Goal: Task Accomplishment & Management: Manage account settings

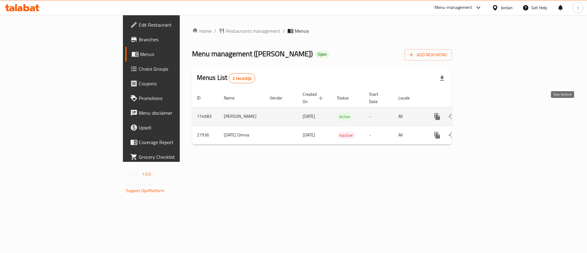
click at [485, 113] on icon "enhanced table" at bounding box center [481, 116] width 7 height 7
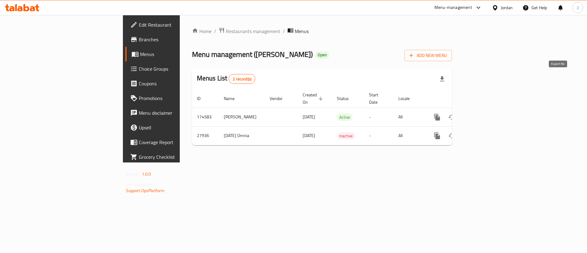
click at [446, 77] on icon "button" at bounding box center [441, 78] width 7 height 7
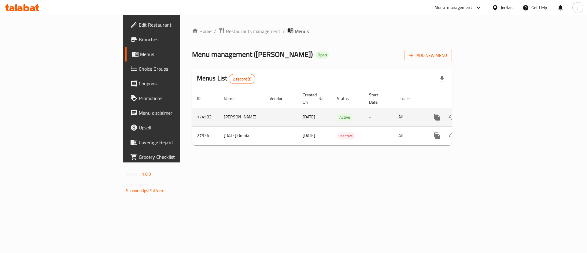
click at [393, 113] on td "-" at bounding box center [378, 117] width 29 height 19
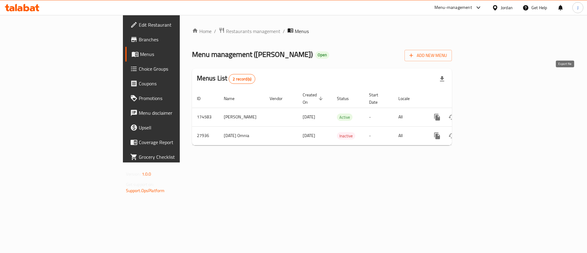
click at [446, 82] on icon "button" at bounding box center [441, 78] width 7 height 7
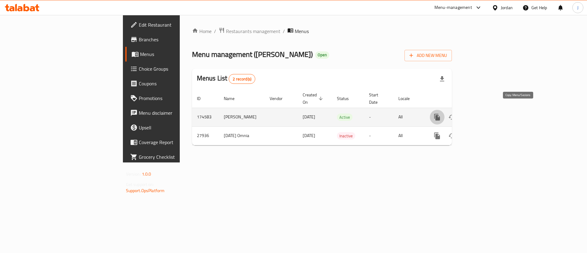
click at [440, 114] on icon "more" at bounding box center [437, 117] width 6 height 7
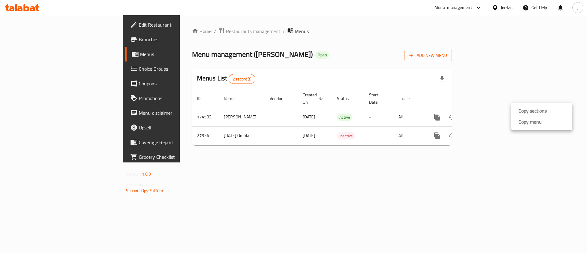
click at [507, 82] on div at bounding box center [293, 126] width 587 height 253
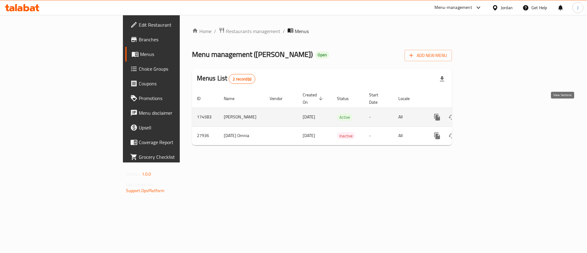
click at [484, 114] on icon "enhanced table" at bounding box center [481, 117] width 6 height 6
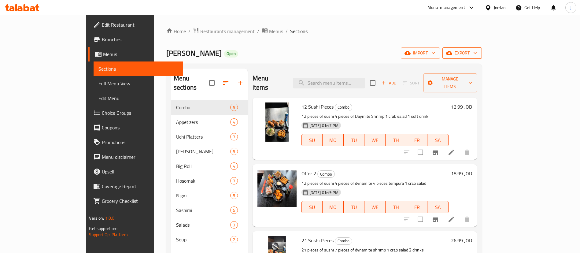
click at [477, 52] on span "export" at bounding box center [462, 53] width 30 height 8
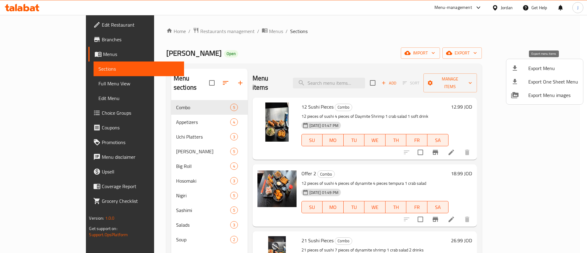
click at [547, 68] on span "Export Menu" at bounding box center [553, 68] width 50 height 7
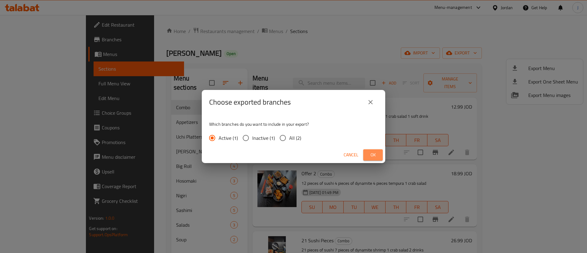
click at [372, 152] on span "Ok" at bounding box center [373, 155] width 10 height 8
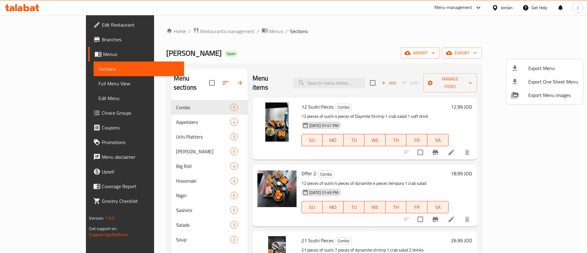
click at [172, 32] on div at bounding box center [293, 126] width 587 height 253
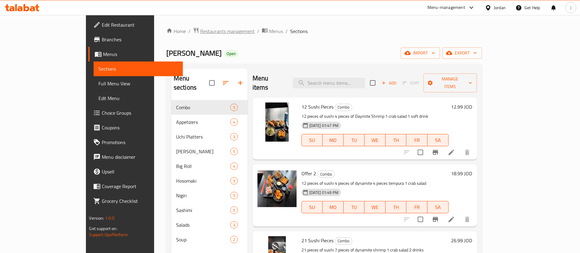
click at [200, 32] on span "Restaurants management" at bounding box center [227, 31] width 54 height 7
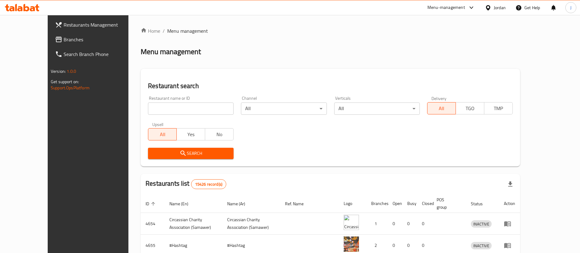
click at [164, 110] on div "Home / Menu management Menu management Restaurant search Restaurant name or ID …" at bounding box center [330, 219] width 379 height 384
click at [164, 110] on input "search" at bounding box center [191, 108] width 86 height 12
type input "noodles house"
click button "Search" at bounding box center [191, 153] width 86 height 11
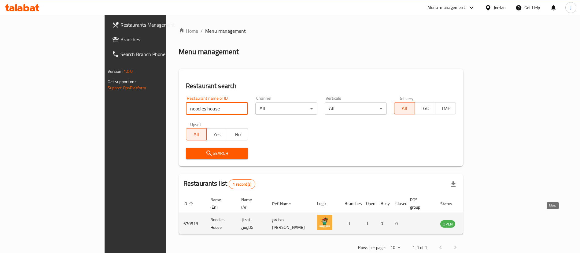
click at [484, 220] on link "enhanced table" at bounding box center [477, 223] width 11 height 7
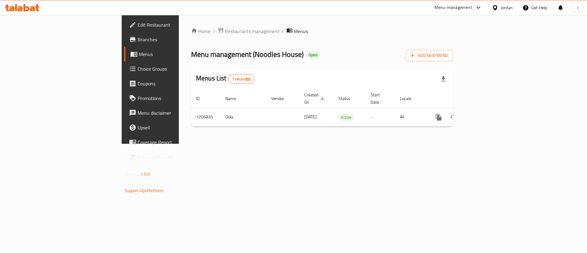
click at [138, 43] on span "Branches" at bounding box center [176, 39] width 77 height 7
click at [138, 41] on span "Branches" at bounding box center [176, 39] width 77 height 7
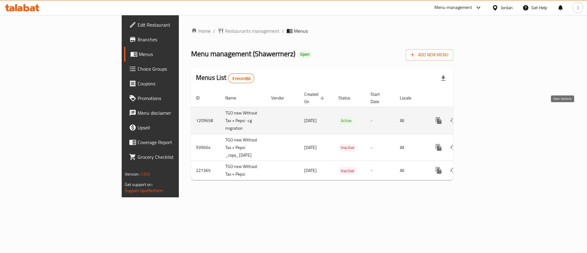
click at [485, 118] on icon "enhanced table" at bounding box center [483, 121] width 6 height 6
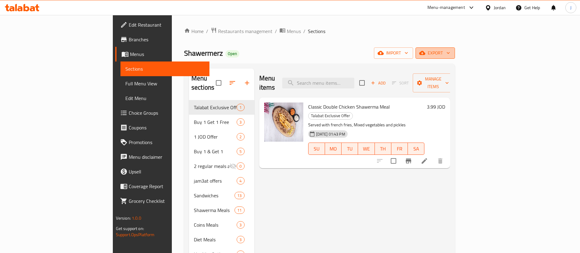
click at [450, 56] on span "export" at bounding box center [435, 53] width 30 height 8
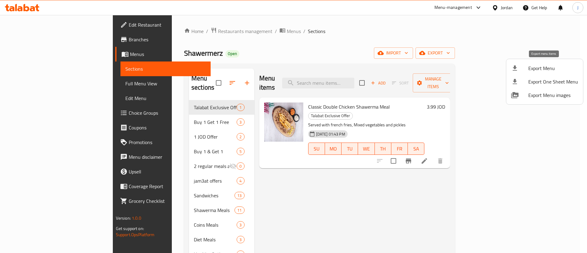
click at [540, 67] on span "Export Menu" at bounding box center [553, 68] width 50 height 7
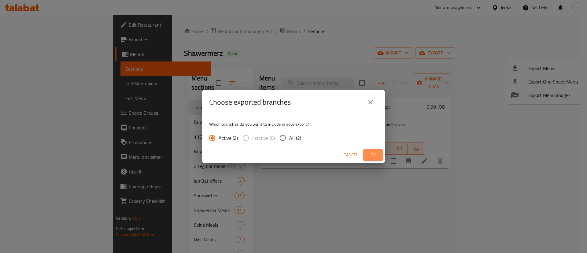
click at [373, 155] on span "Ok" at bounding box center [373, 155] width 10 height 8
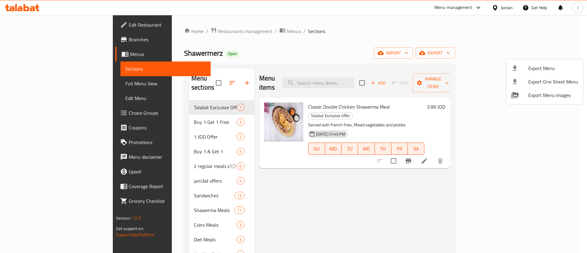
click at [161, 33] on div at bounding box center [293, 126] width 587 height 253
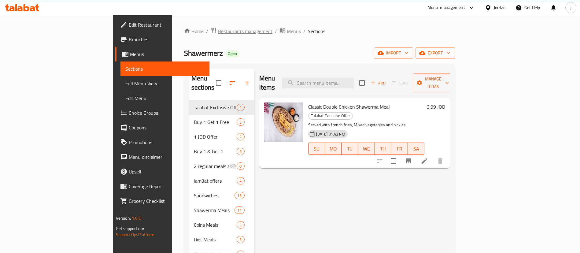
click at [218, 33] on span "Restaurants management" at bounding box center [245, 31] width 54 height 7
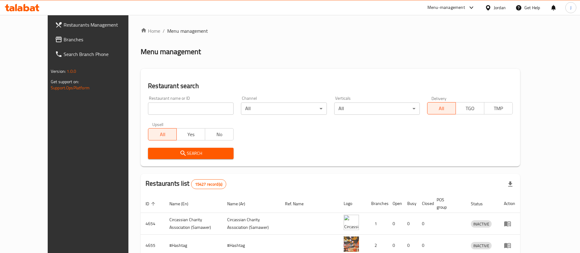
click at [162, 113] on div "Home / Menu management Menu management Restaurant search Restaurant name or ID …" at bounding box center [330, 219] width 379 height 384
click at [162, 113] on input "search" at bounding box center [191, 108] width 86 height 12
type input "كشري كورنر"
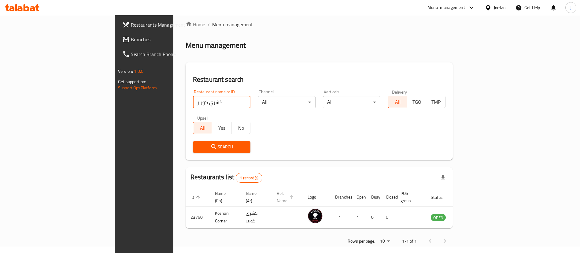
scroll to position [8, 0]
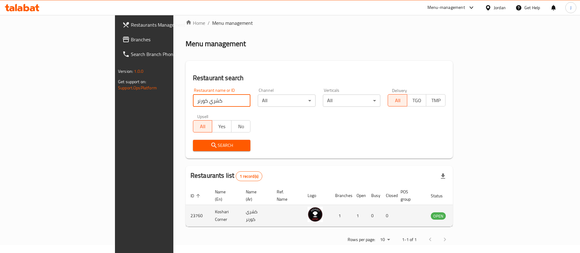
click at [210, 210] on td "Koshari Corner" at bounding box center [225, 216] width 31 height 22
click at [470, 212] on icon "enhanced table" at bounding box center [466, 215] width 7 height 7
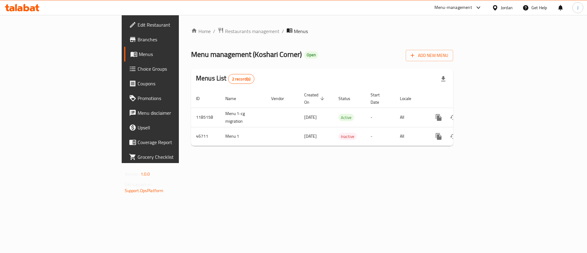
click at [138, 38] on span "Branches" at bounding box center [176, 39] width 77 height 7
